Goal: Information Seeking & Learning: Learn about a topic

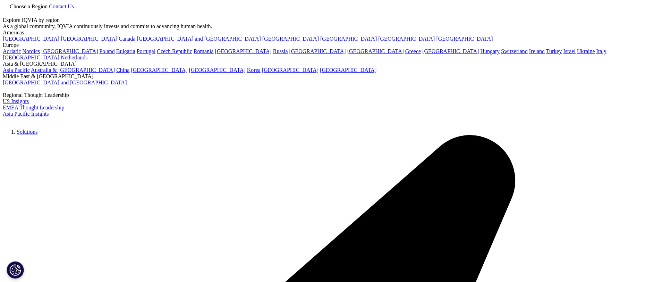
click at [8, 13] on link at bounding box center [6, 14] width 6 height 6
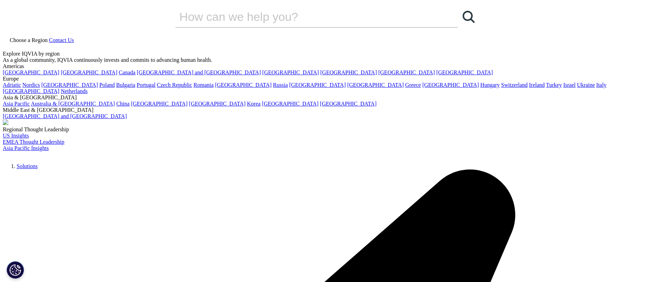
click at [398, 27] on input "Search" at bounding box center [306, 16] width 263 height 21
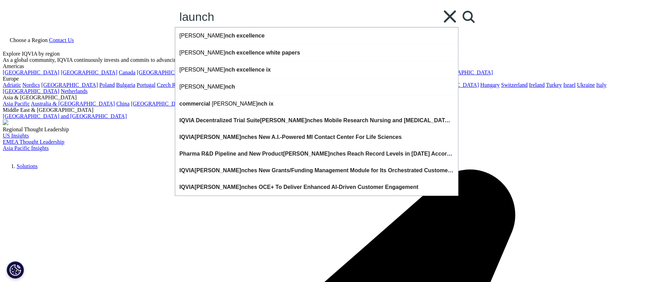
type input "launch"
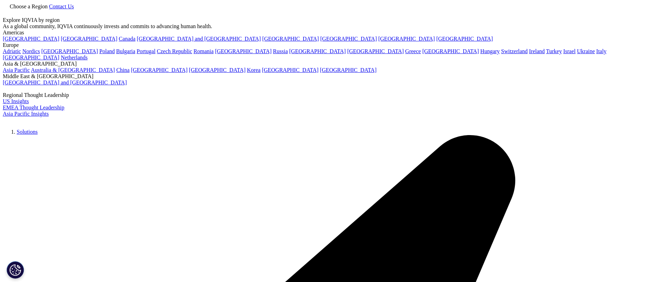
type input "launch"
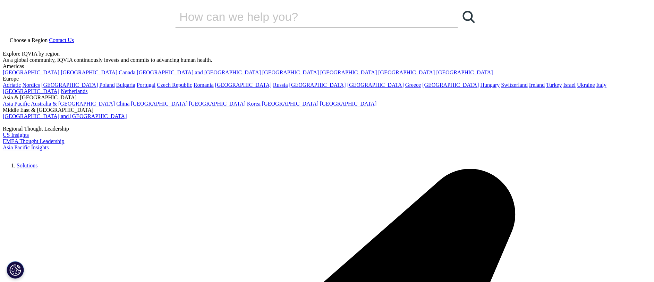
click at [8, 43] on icon at bounding box center [6, 46] width 6 height 6
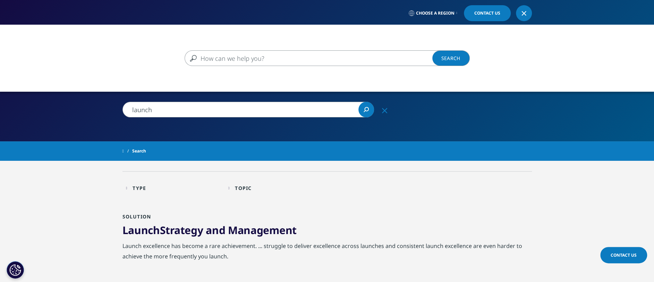
click at [365, 58] on input "Search" at bounding box center [317, 58] width 265 height 16
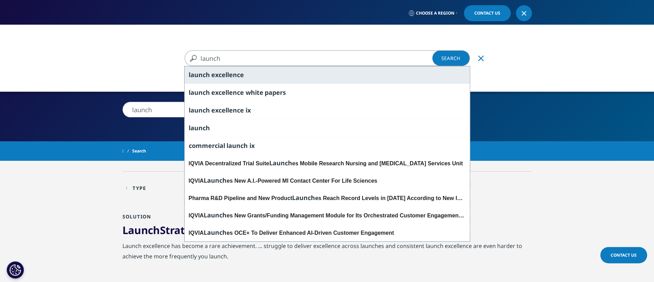
type input "launch"
click at [245, 77] on div "launch excellence" at bounding box center [327, 74] width 285 height 17
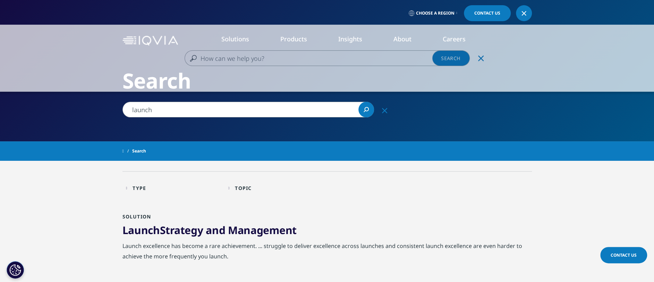
type input "launch excellence"
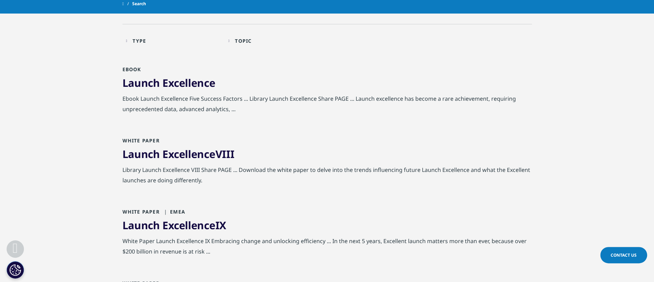
scroll to position [69, 0]
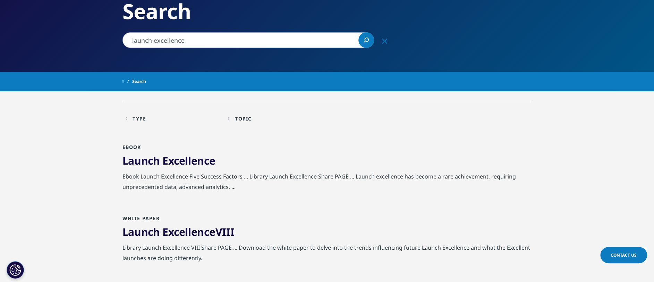
click at [186, 158] on span "Excellence" at bounding box center [188, 160] width 53 height 14
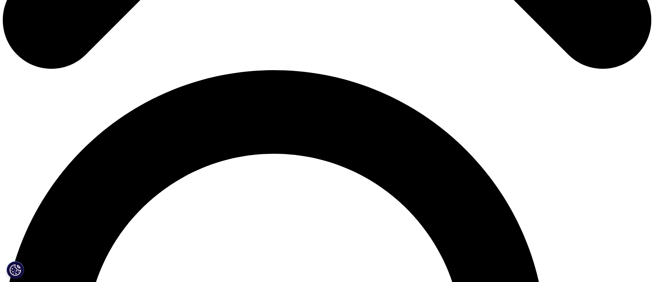
scroll to position [694, 0]
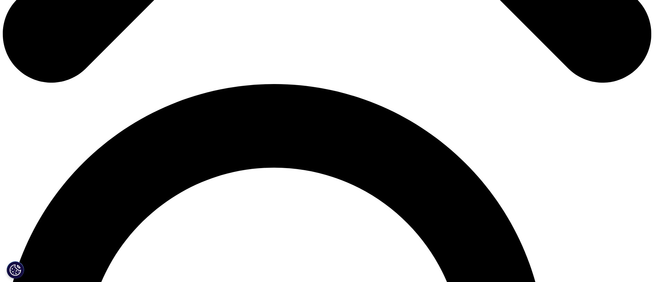
scroll to position [624, 0]
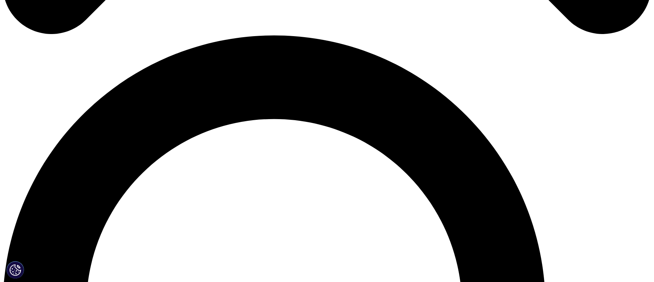
drag, startPoint x: 127, startPoint y: 62, endPoint x: 276, endPoint y: 151, distance: 174.1
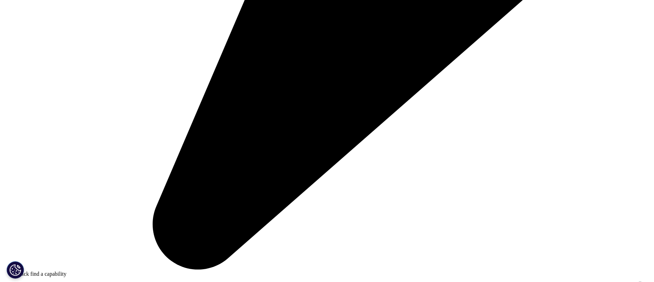
copy div "irst six months are critical for launch The “six month” window still applies me…"
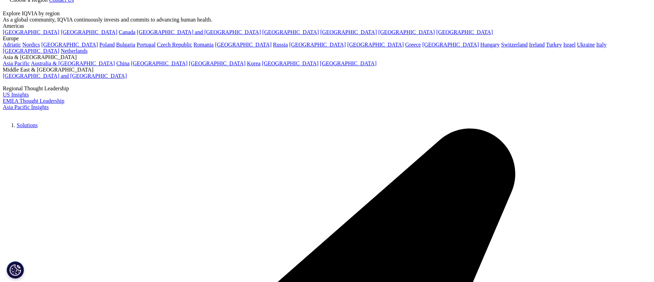
scroll to position [0, 0]
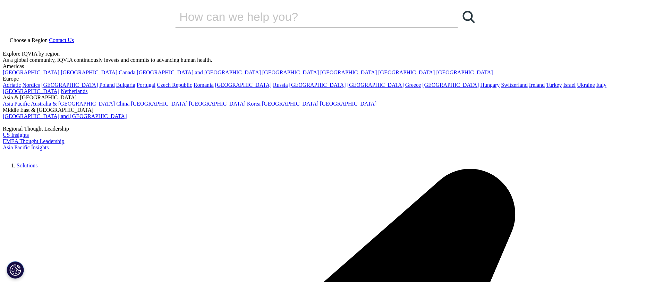
click at [8, 44] on link at bounding box center [6, 47] width 6 height 6
click at [318, 27] on input "Search" at bounding box center [306, 16] width 263 height 21
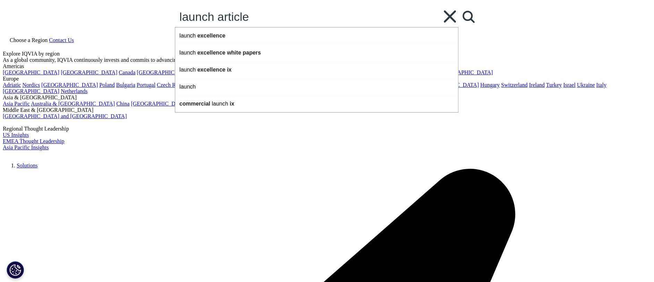
type input "launch article"
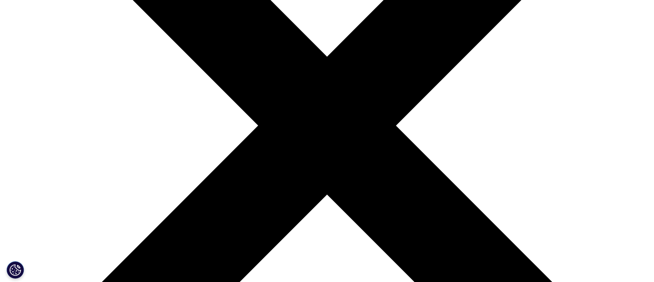
scroll to position [243, 0]
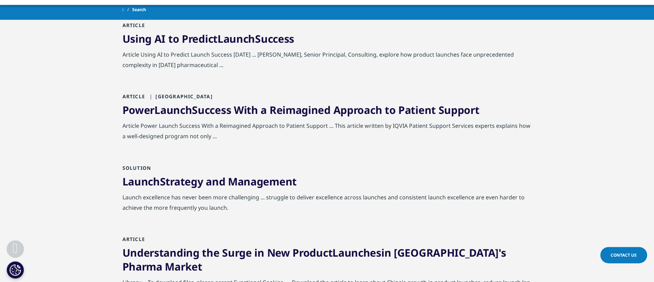
click at [195, 181] on link "Launch Strategy and Management" at bounding box center [209, 181] width 174 height 14
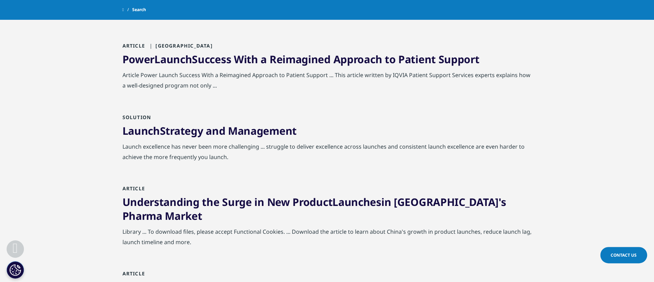
scroll to position [312, 0]
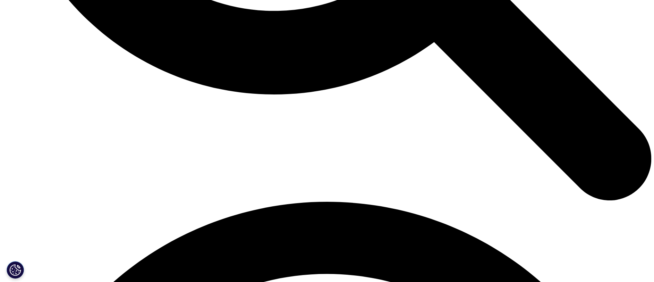
scroll to position [1110, 0]
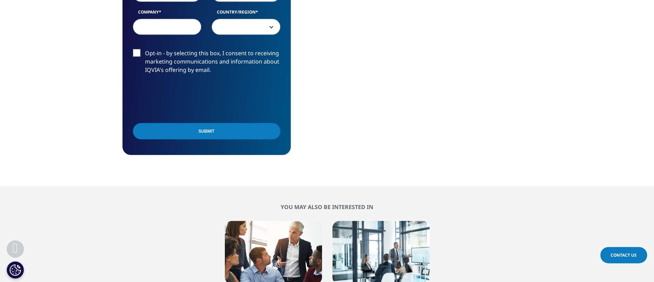
scroll to position [284, 0]
